Goal: Information Seeking & Learning: Find specific fact

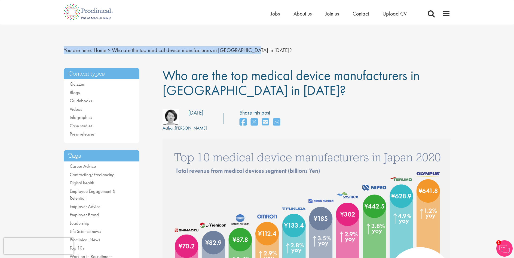
drag, startPoint x: 514, startPoint y: 22, endPoint x: 512, endPoint y: 27, distance: 5.3
click at [448, 53] on nav "You are here: Home > Who are the top medical device manufacturers in [GEOGRAPHI…" at bounding box center [257, 50] width 387 height 13
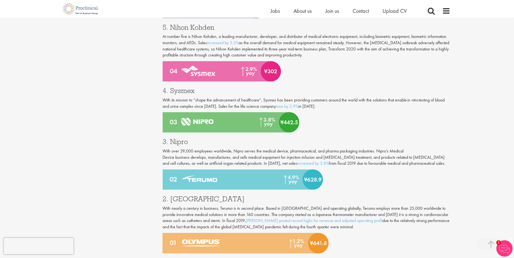
scroll to position [652, 0]
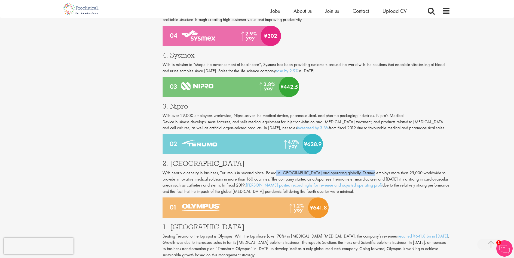
drag, startPoint x: 275, startPoint y: 160, endPoint x: 368, endPoint y: 162, distance: 93.2
click at [368, 170] on p "With nearly a century in business, Terumo is in second place. Based in [GEOGRAP…" at bounding box center [307, 182] width 288 height 25
drag, startPoint x: 368, startPoint y: 162, endPoint x: 382, endPoint y: 161, distance: 13.4
click at [382, 170] on p "With nearly a century in business, Terumo is in second place. Based in [GEOGRAP…" at bounding box center [307, 182] width 288 height 25
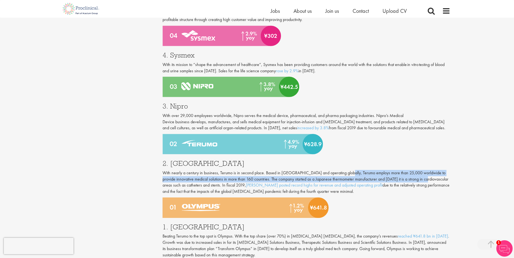
drag, startPoint x: 364, startPoint y: 160, endPoint x: 413, endPoint y: 172, distance: 50.3
click at [413, 172] on p "With nearly a century in business, Terumo is in second place. Based in [GEOGRAP…" at bounding box center [307, 182] width 288 height 25
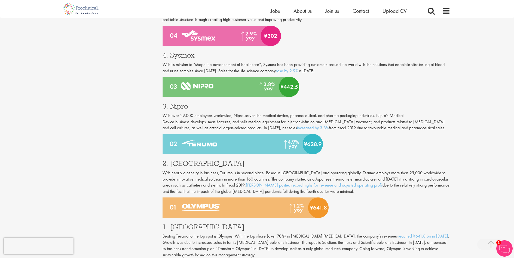
drag, startPoint x: 413, startPoint y: 172, endPoint x: 364, endPoint y: 182, distance: 50.0
click at [364, 182] on p "With nearly a century in business, Terumo is in second place. Based in [GEOGRAP…" at bounding box center [307, 182] width 288 height 25
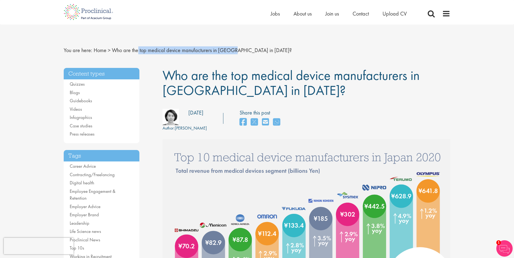
drag, startPoint x: 137, startPoint y: 50, endPoint x: 229, endPoint y: 50, distance: 91.5
click at [229, 50] on span "Who are the top medical device manufacturers in [GEOGRAPHIC_DATA] in [DATE]?" at bounding box center [202, 50] width 180 height 7
drag, startPoint x: 228, startPoint y: 50, endPoint x: 212, endPoint y: 51, distance: 16.9
copy span "top medical device manufacturers in [GEOGRAPHIC_DATA]"
click at [426, 14] on div "Home Jobs About us Join us Contact Upload CV" at bounding box center [361, 15] width 180 height 11
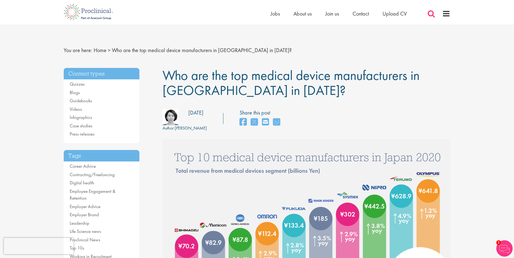
click at [432, 13] on span at bounding box center [431, 14] width 8 height 8
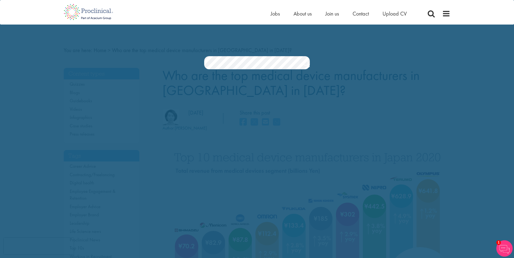
scroll to position [0, 52]
